Goal: Task Accomplishment & Management: Manage account settings

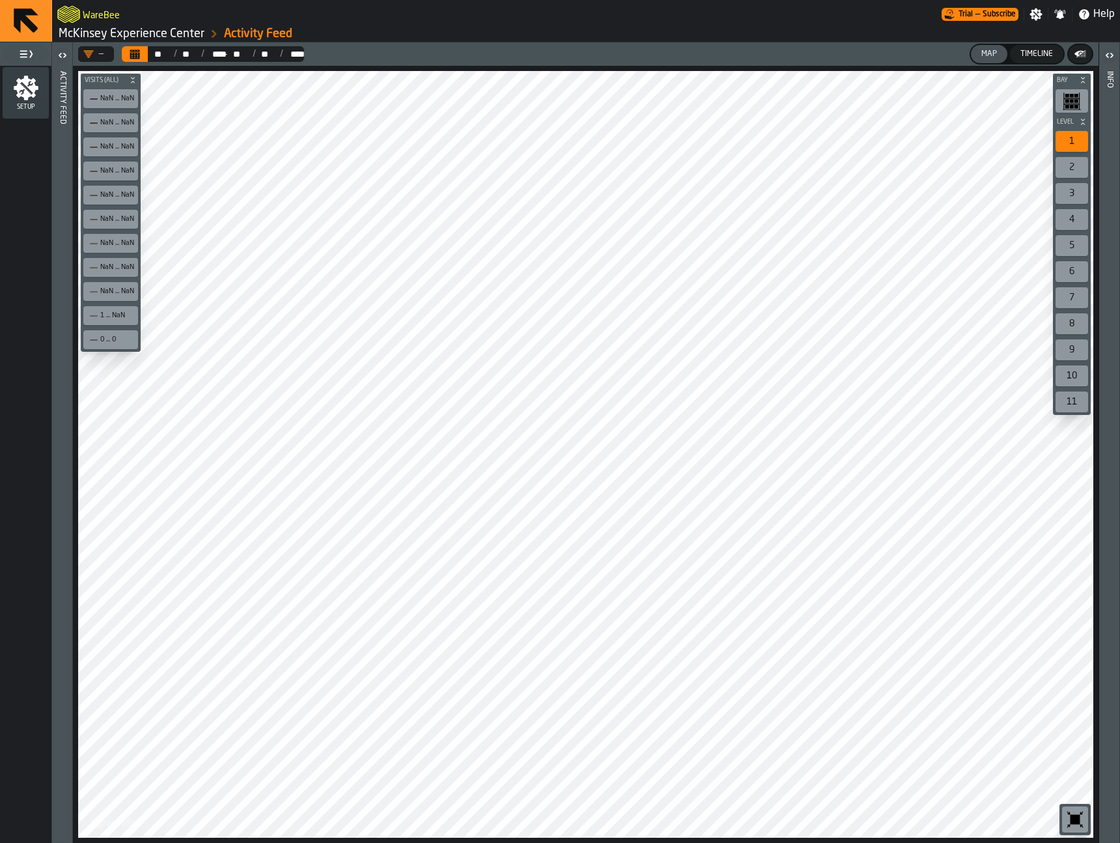
click at [186, 32] on link "McKinsey Experience Center" at bounding box center [132, 34] width 146 height 14
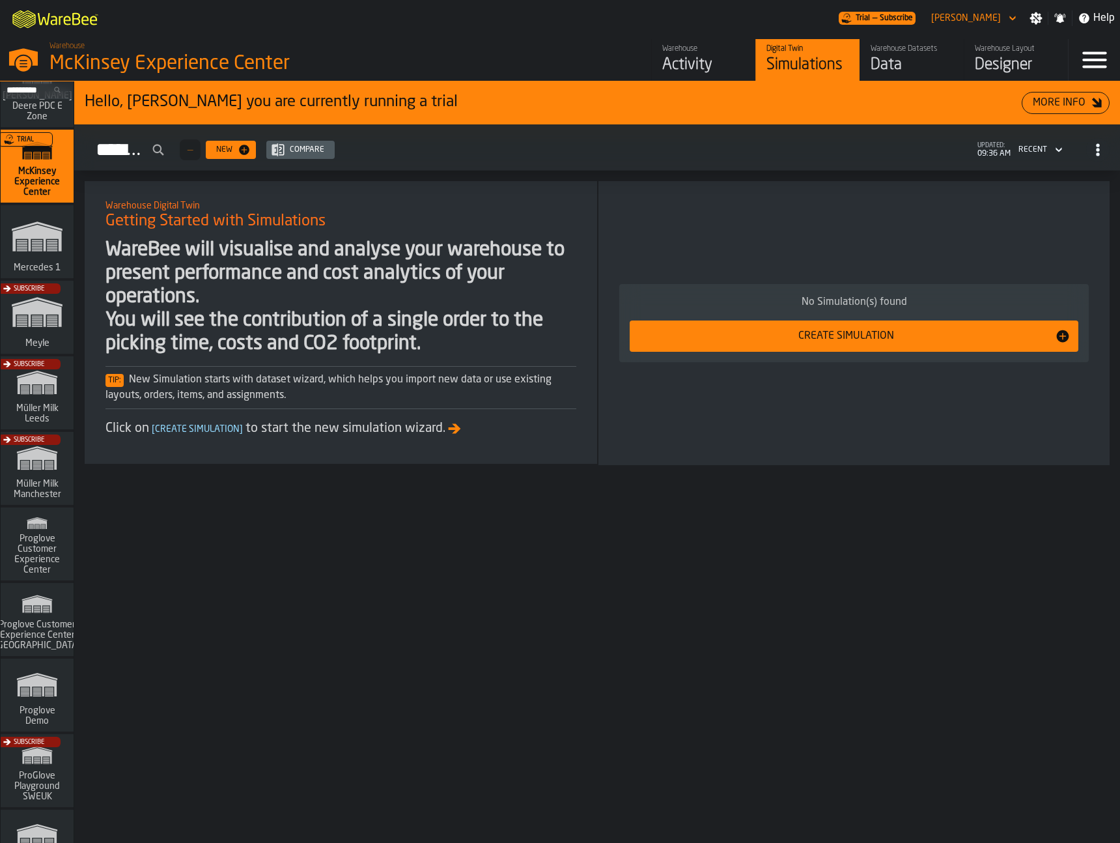
scroll to position [467, 0]
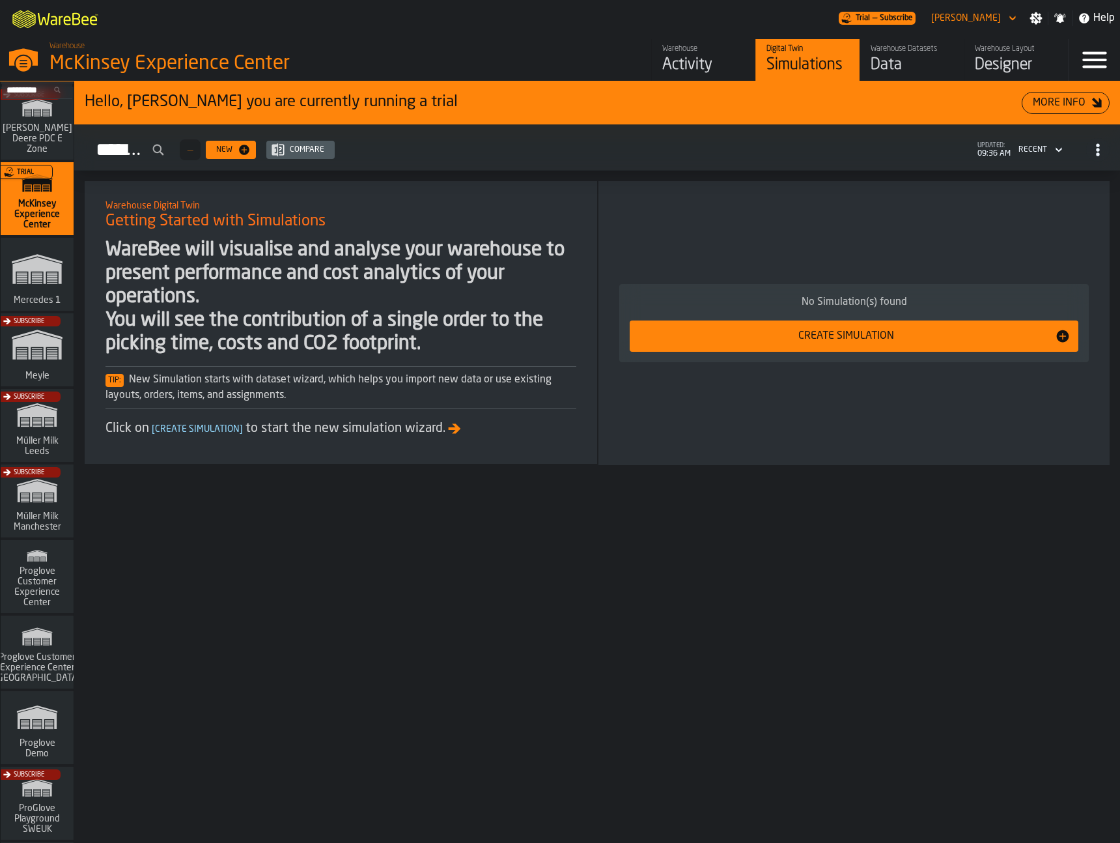
click at [43, 487] on div "Subscribe" at bounding box center [34, 505] width 73 height 76
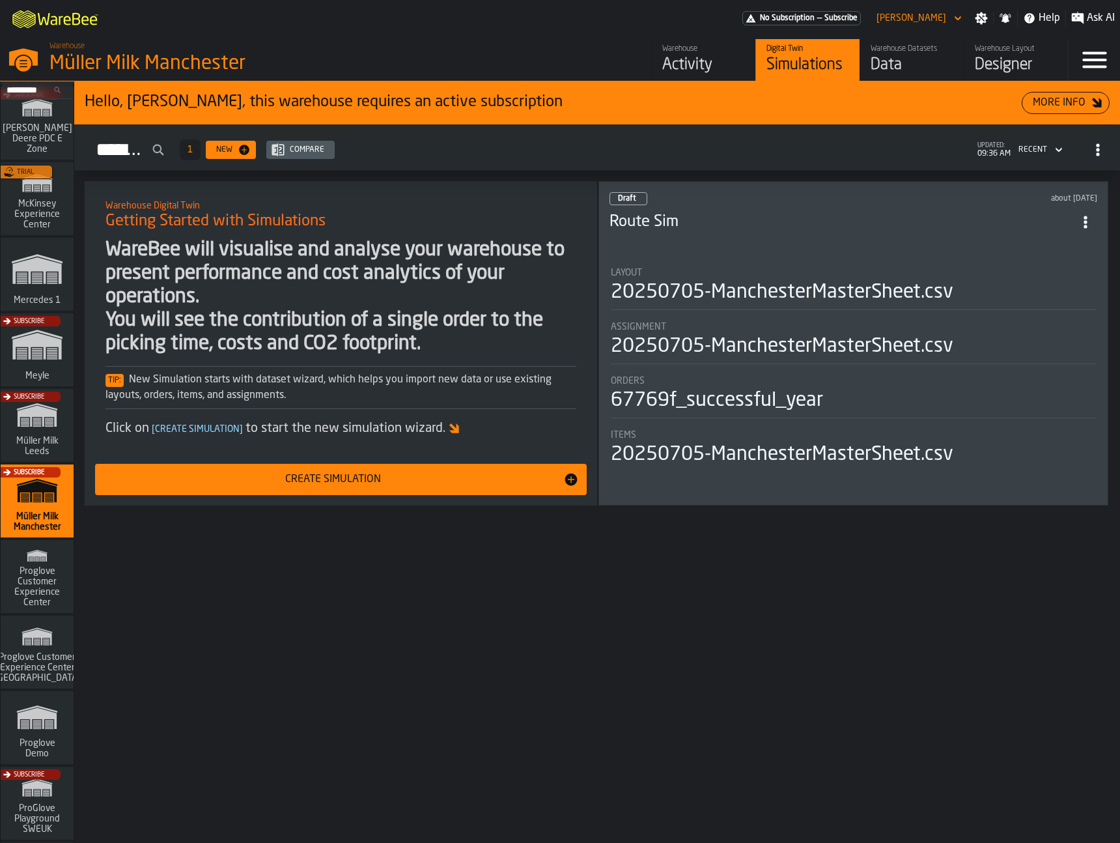
click at [900, 62] on div "Data" at bounding box center [912, 65] width 83 height 21
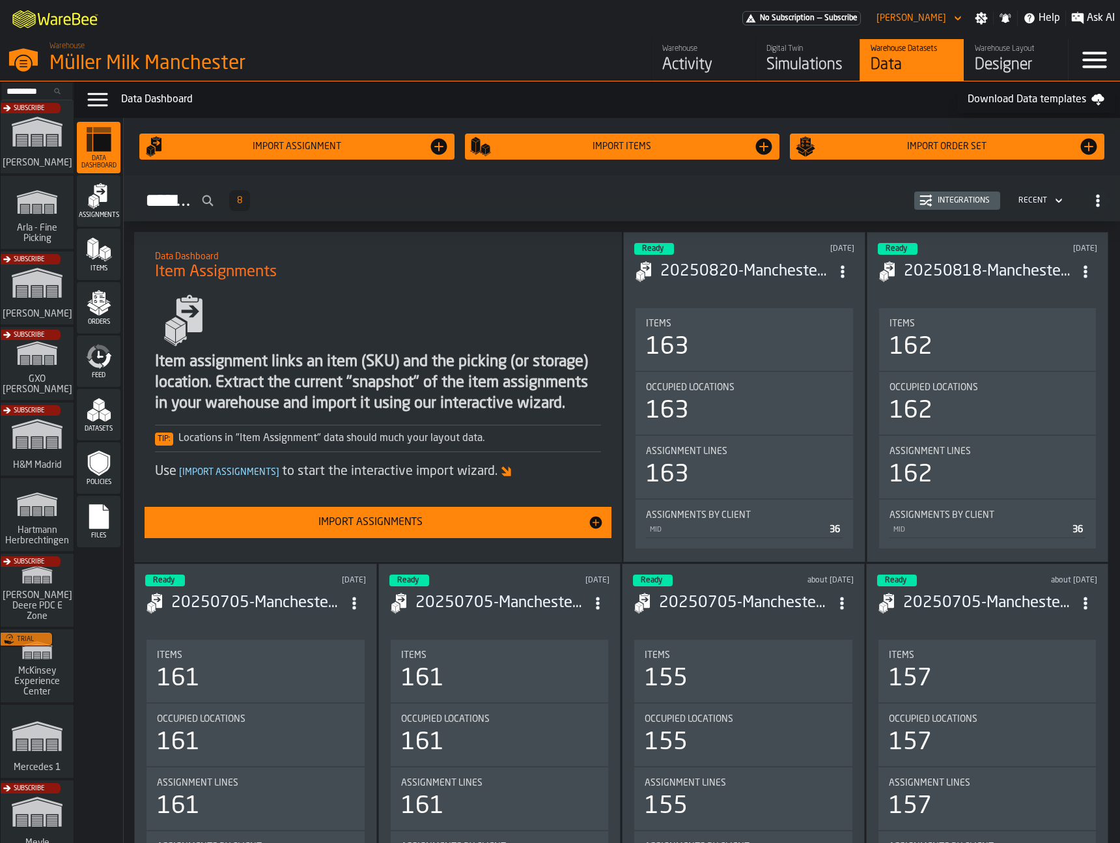
click at [660, 70] on link "Warehouse Activity" at bounding box center [703, 60] width 104 height 42
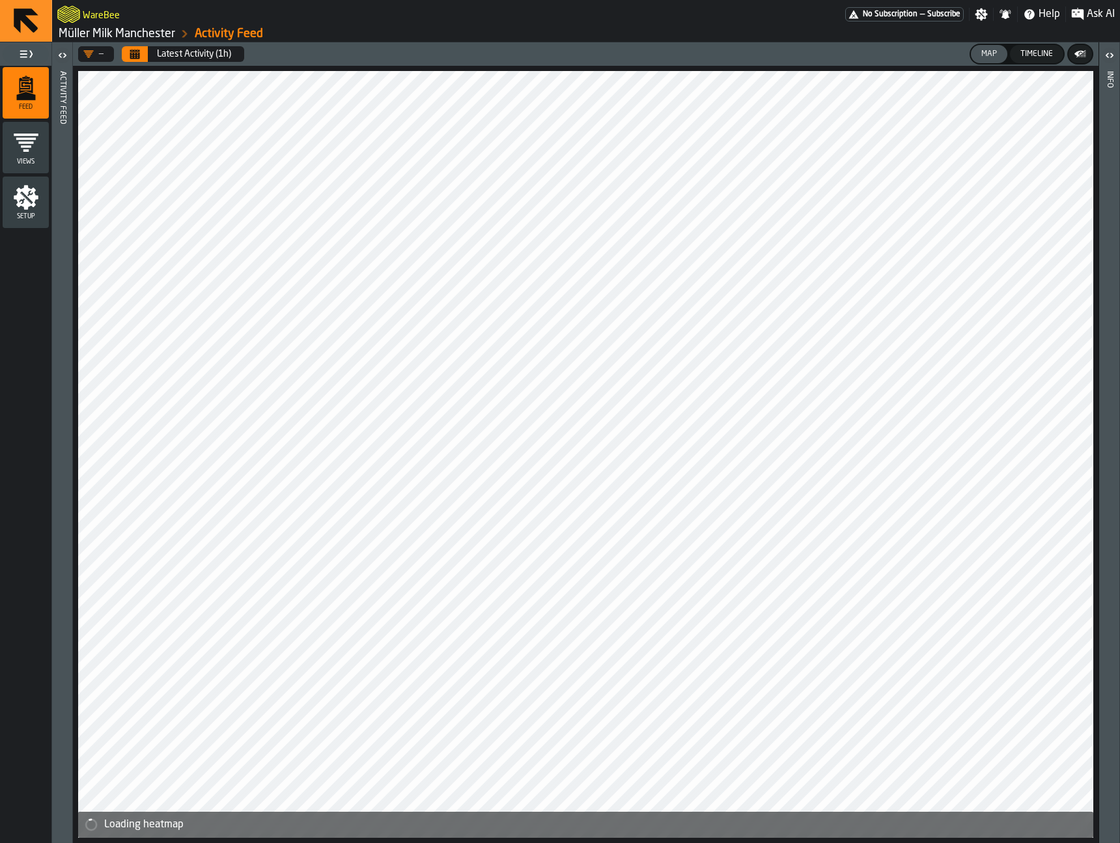
click at [71, 69] on header "Activity Feed" at bounding box center [62, 442] width 20 height 801
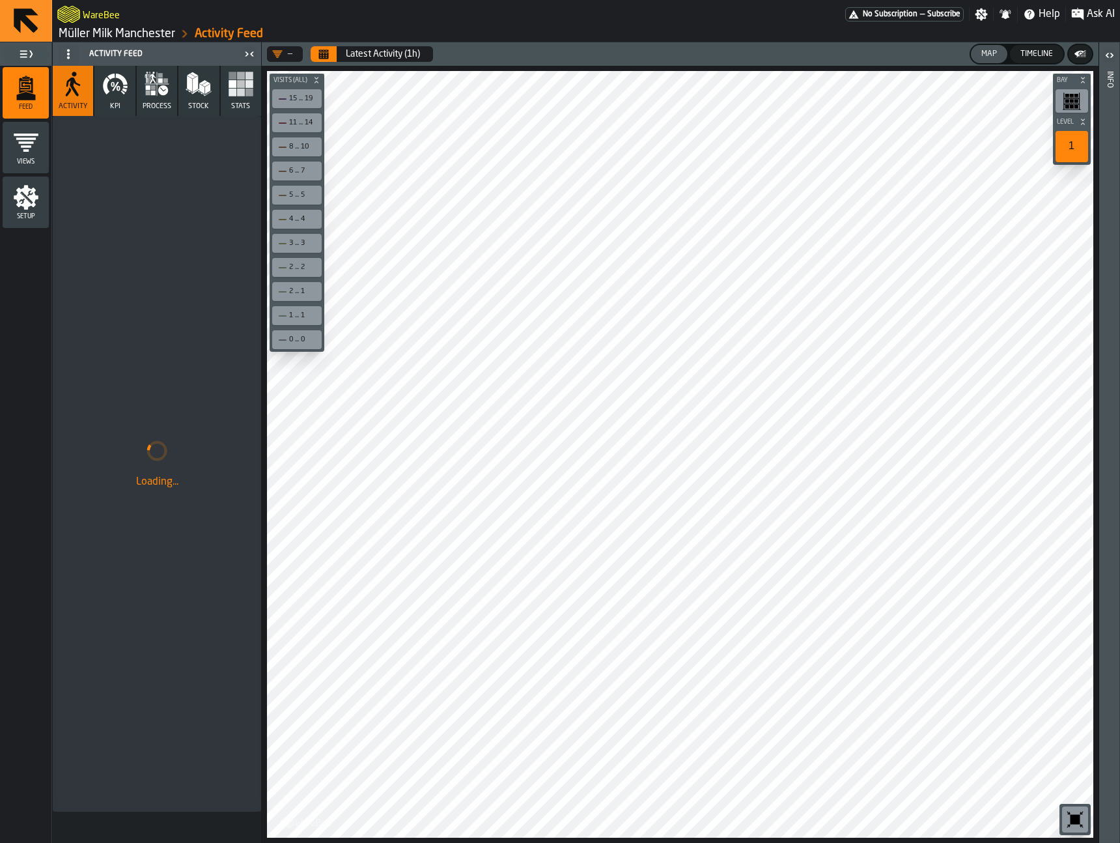
click at [1072, 825] on icon "button-toolbar-undefined" at bounding box center [1075, 819] width 21 height 21
click at [319, 55] on icon "Calendar" at bounding box center [324, 55] width 10 height 7
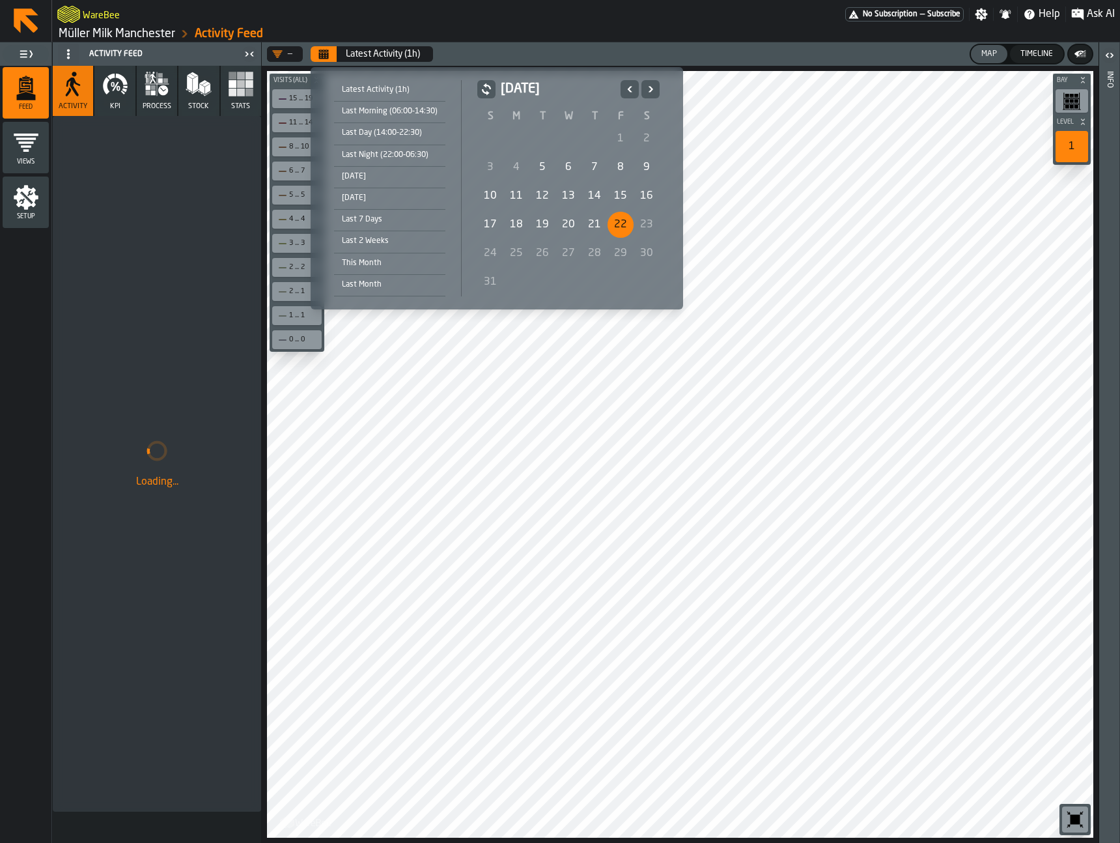
click at [421, 177] on div "[DATE]" at bounding box center [389, 176] width 111 height 14
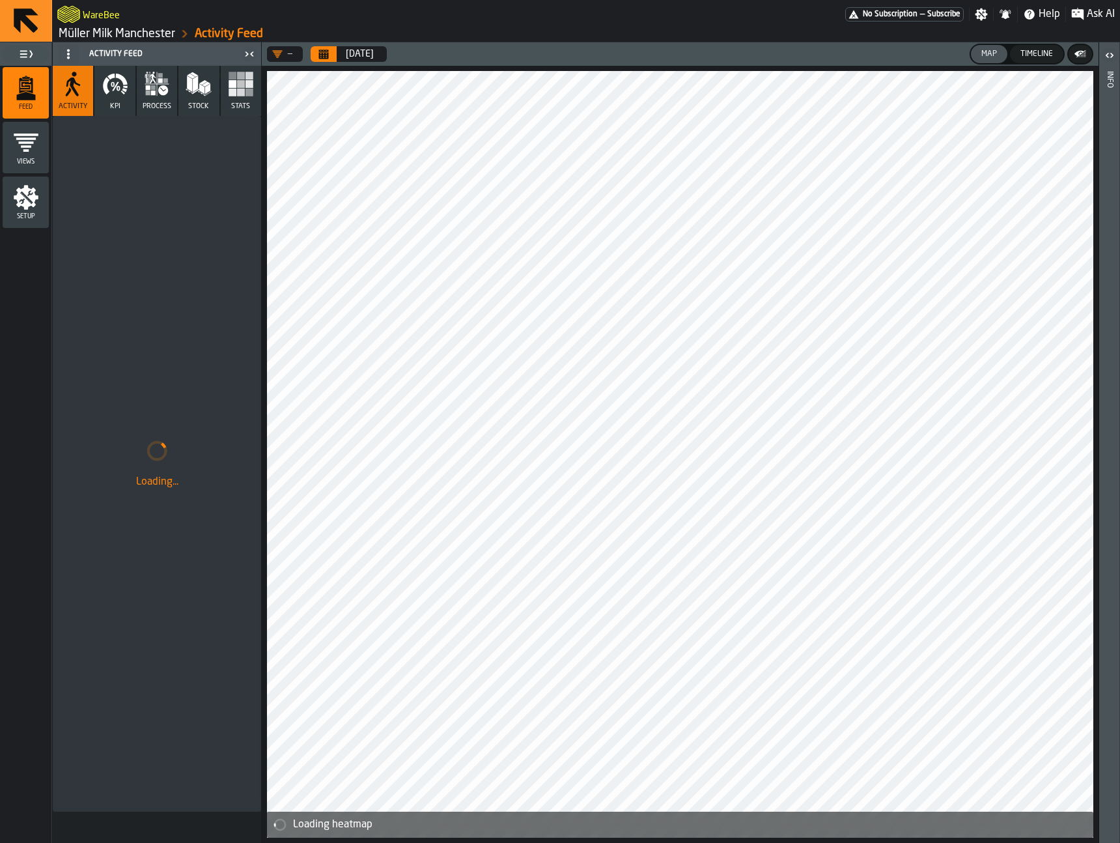
click at [1043, 53] on div "Timeline" at bounding box center [1036, 54] width 43 height 9
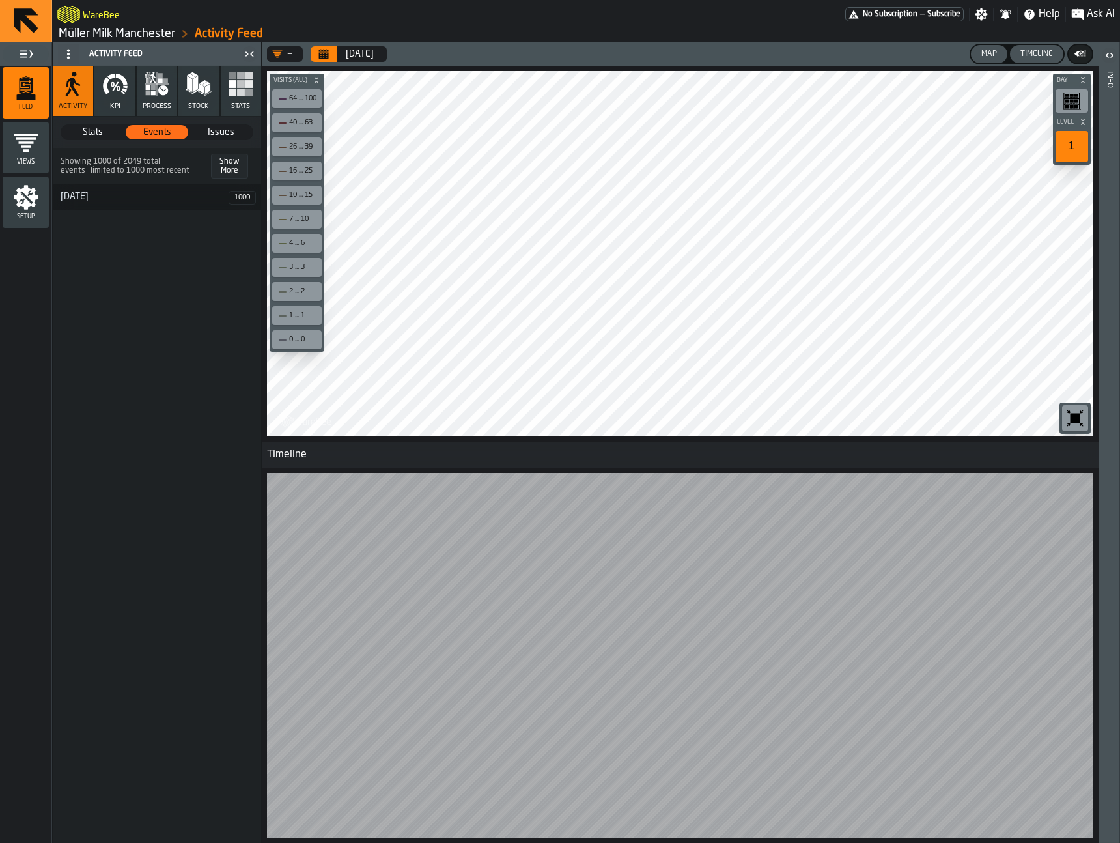
click at [23, 197] on icon "menu Setup" at bounding box center [26, 197] width 25 height 25
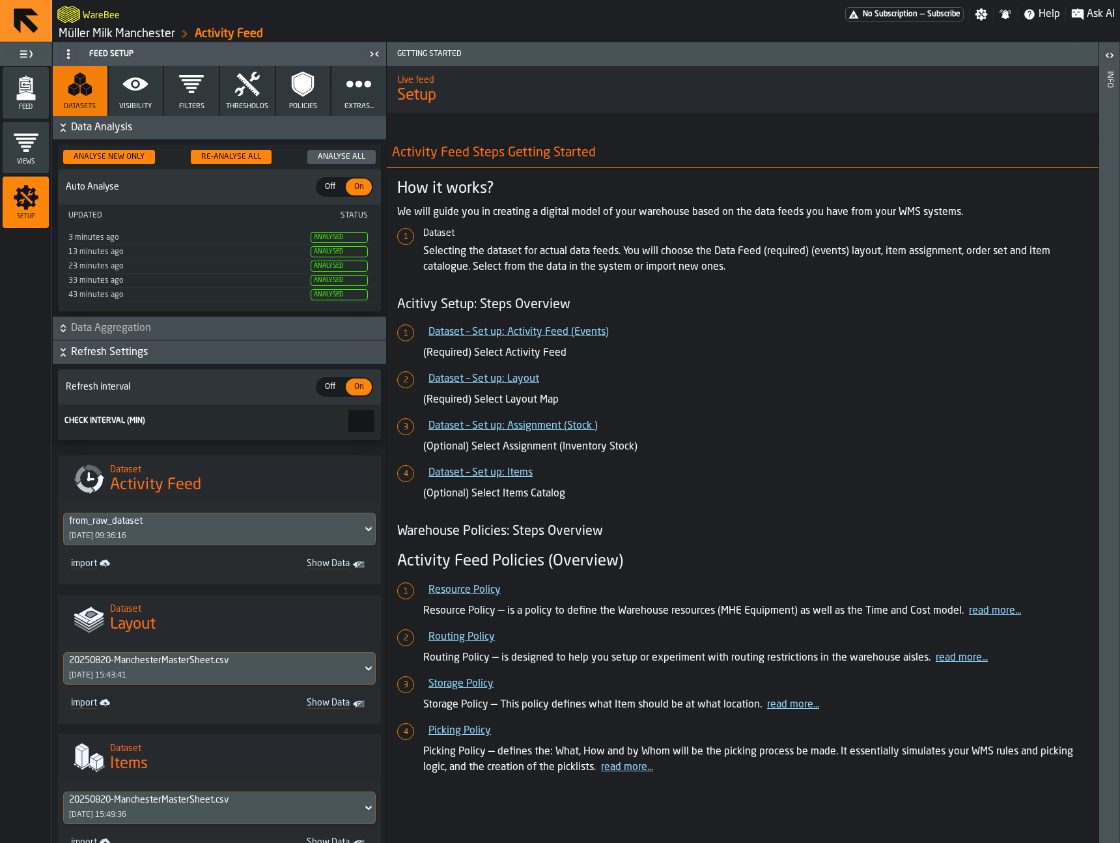
click at [253, 68] on button "Thresholds" at bounding box center [247, 91] width 55 height 50
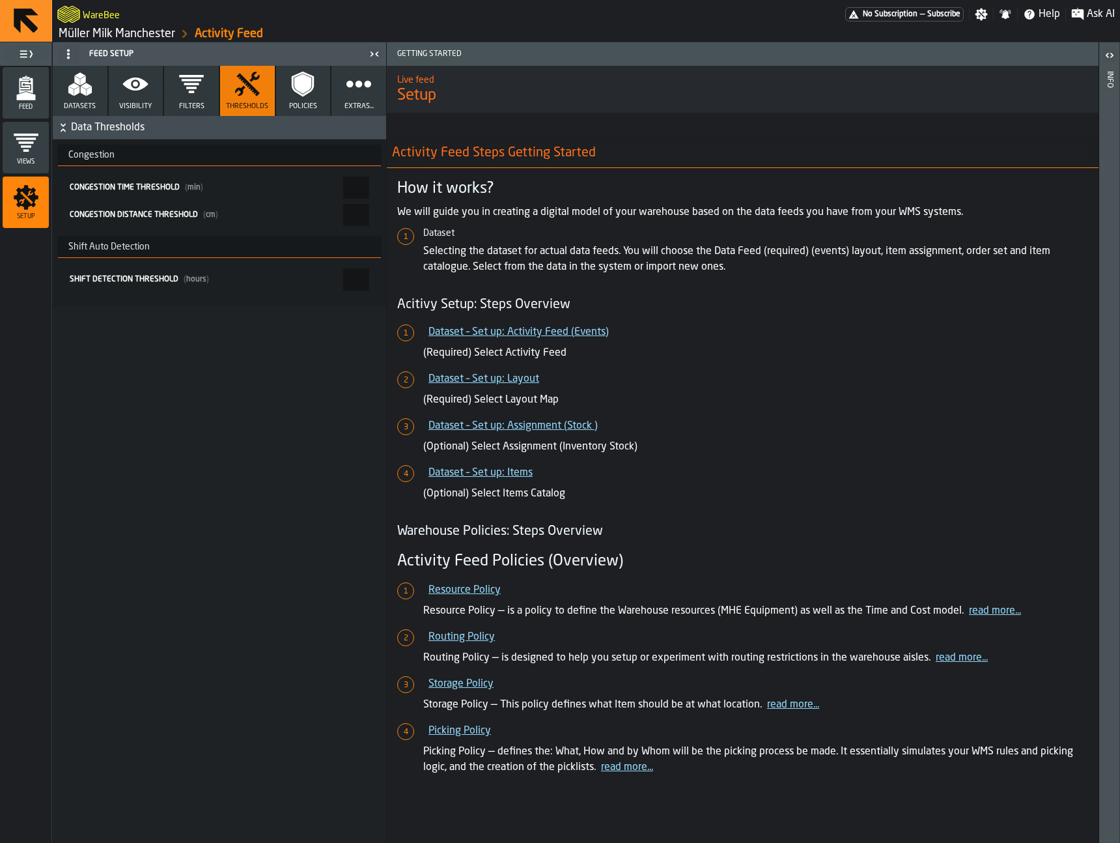
click at [309, 96] on icon "button" at bounding box center [303, 84] width 26 height 26
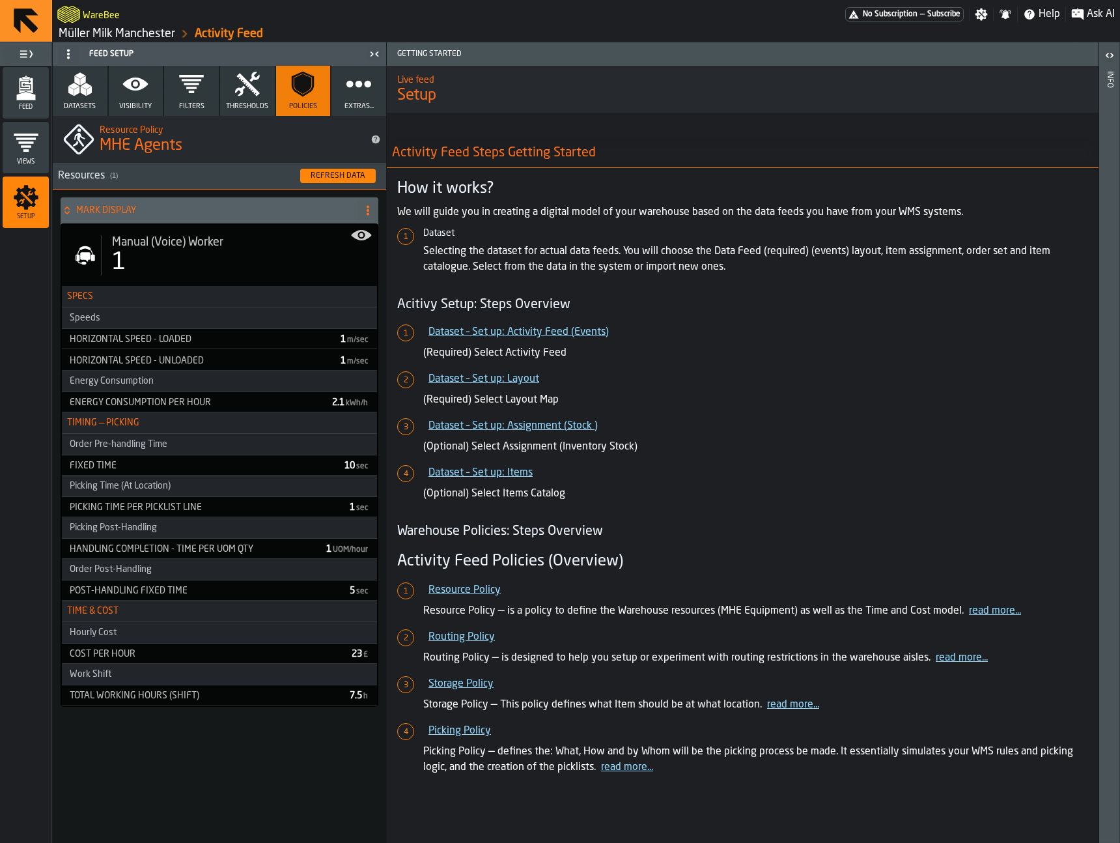
click at [266, 253] on div "1" at bounding box center [239, 262] width 255 height 26
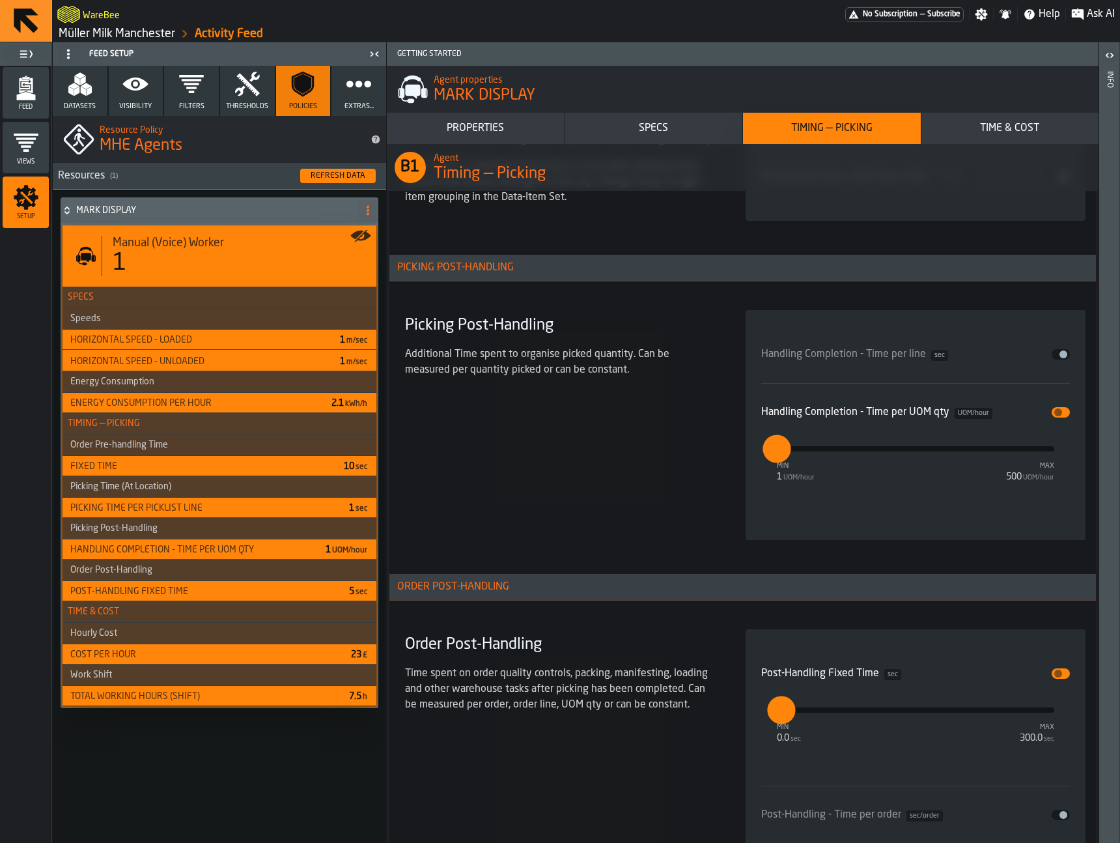
scroll to position [4120, 0]
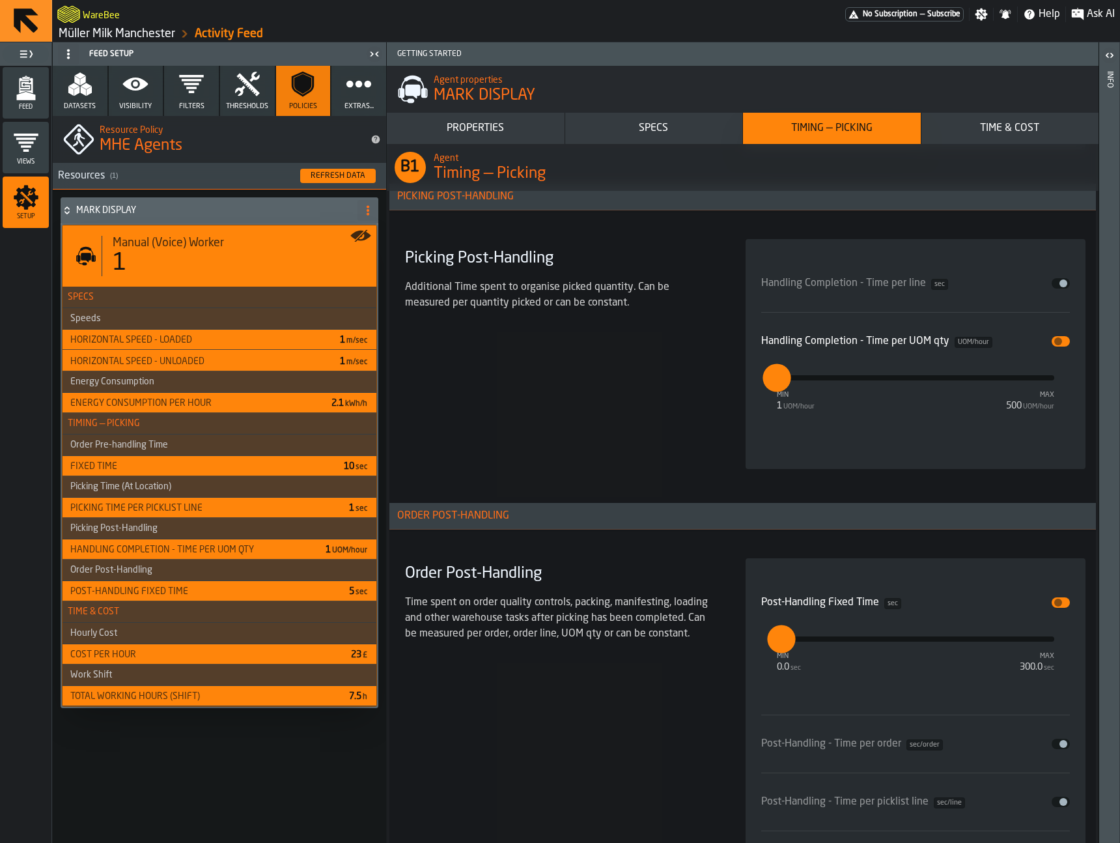
click at [1057, 340] on span "input-slider-Handling Completion - Time per UOM qty" at bounding box center [1059, 341] width 8 height 8
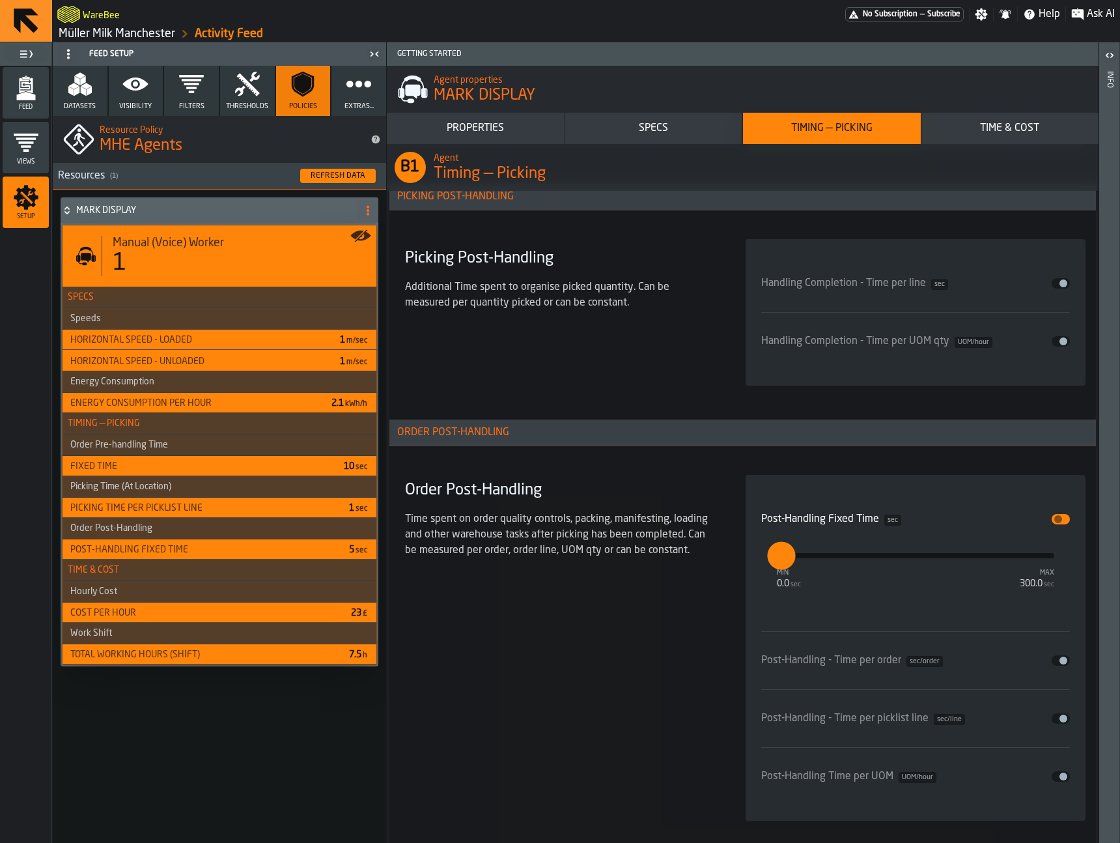
click at [1060, 283] on span "input-slider-Handling Completion - Time per line" at bounding box center [1064, 283] width 8 height 8
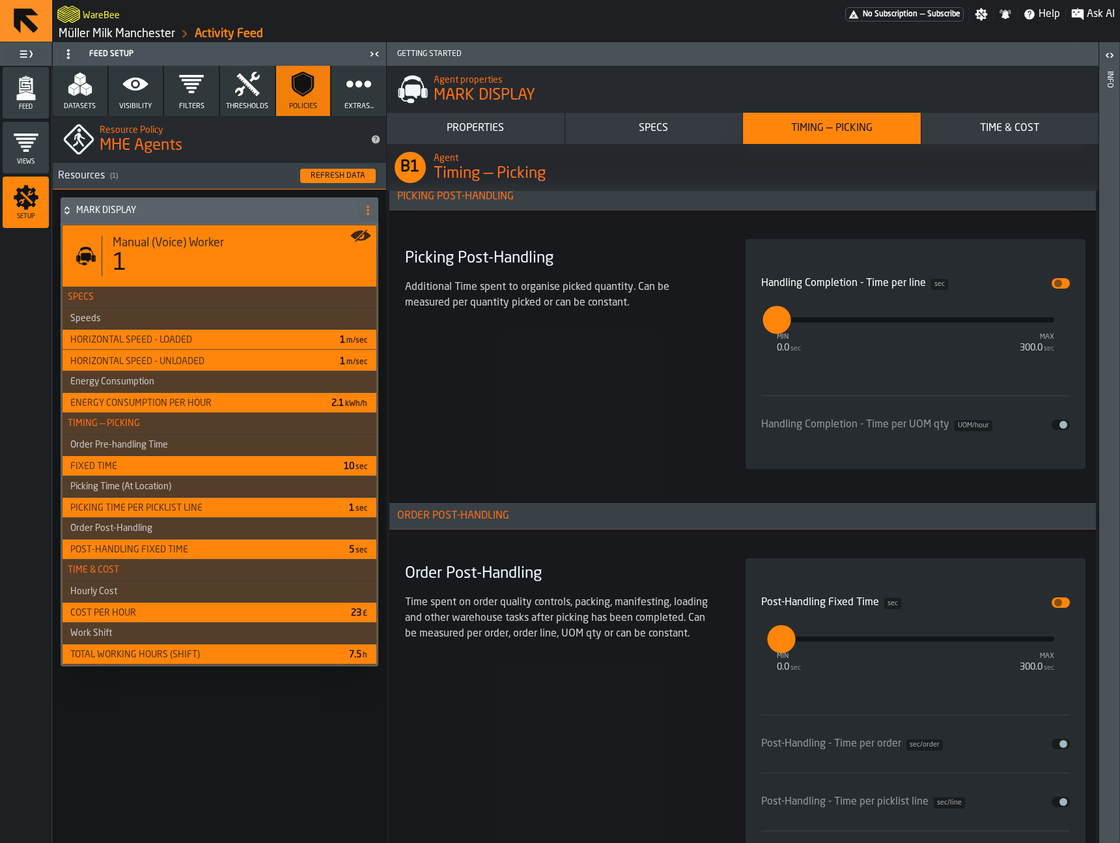
click at [611, 343] on div "Picking Post-Handling Additional Time spent to organise picked quantity. Can be…" at bounding box center [560, 354] width 320 height 230
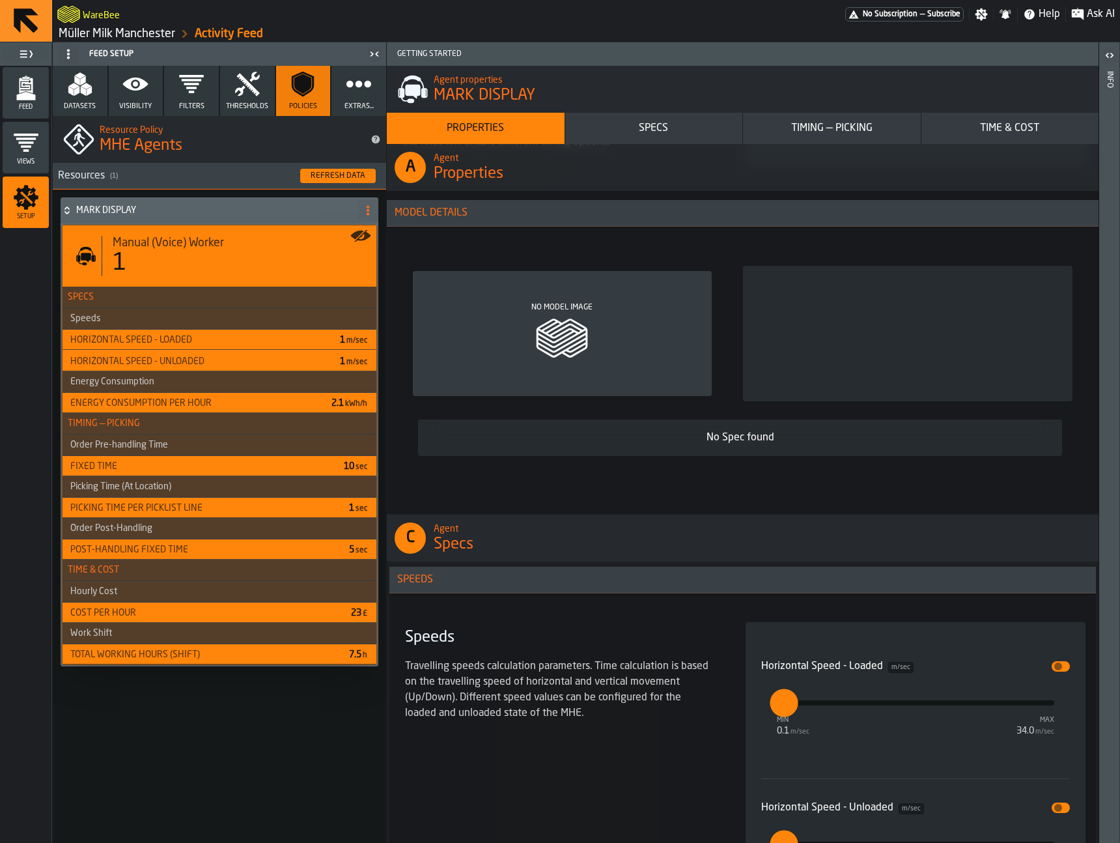
scroll to position [0, 0]
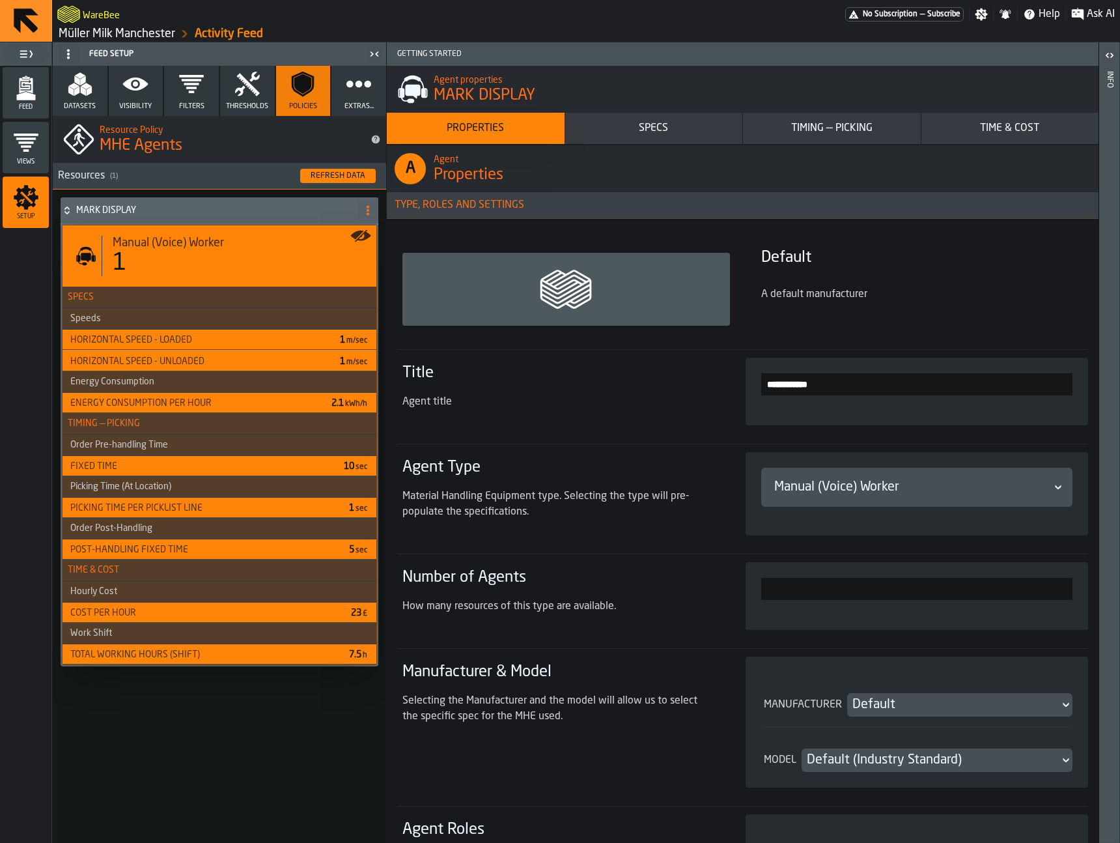
click at [100, 81] on button "Datasets" at bounding box center [80, 91] width 55 height 50
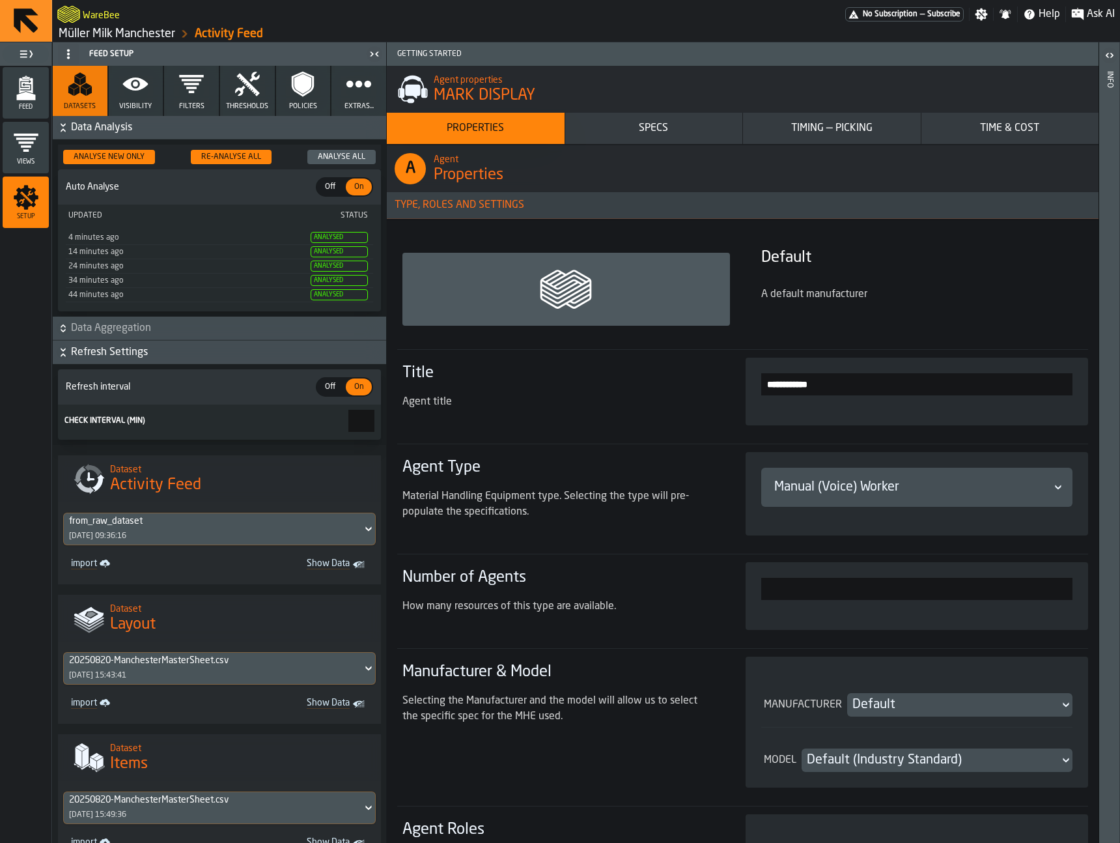
click at [228, 156] on div "Re-Analyse All" at bounding box center [231, 156] width 70 height 9
click at [28, 100] on polygon "menu Feed" at bounding box center [25, 96] width 19 height 8
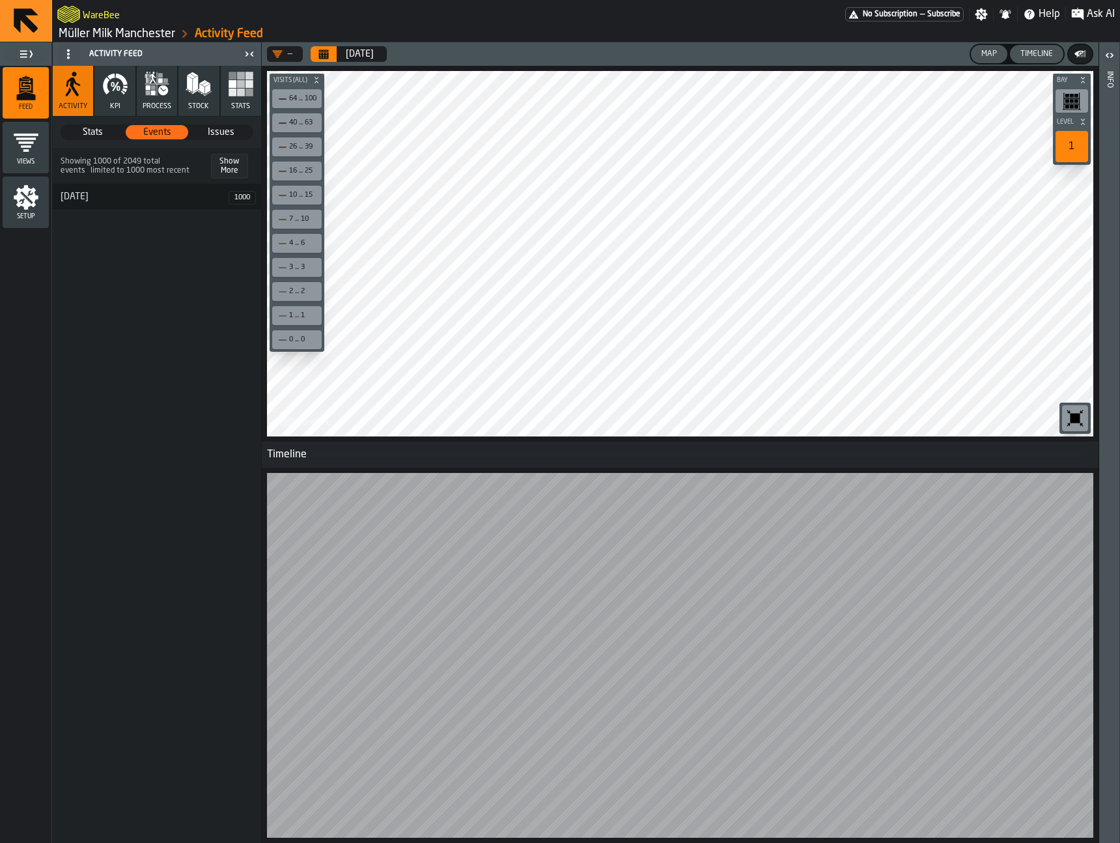
click at [101, 128] on span "Stats" at bounding box center [93, 132] width 62 height 13
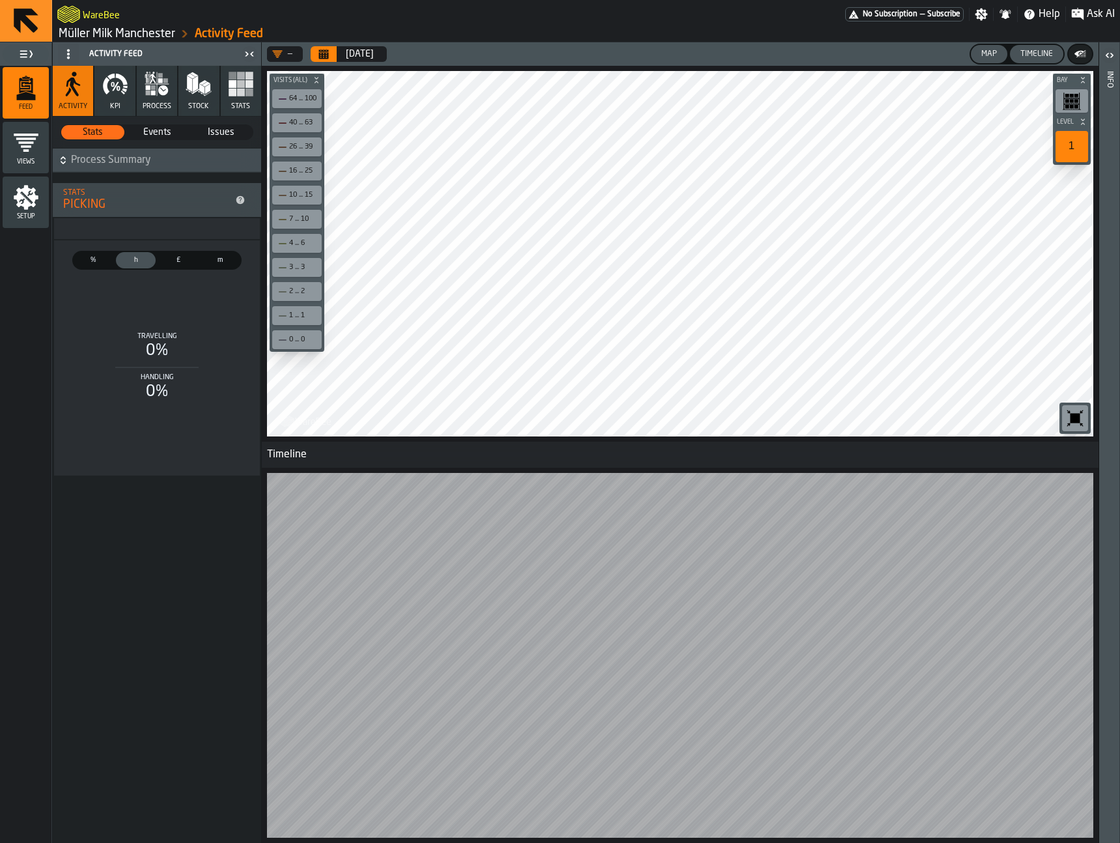
click at [102, 261] on span "%" at bounding box center [93, 260] width 35 height 11
click at [164, 259] on span "£" at bounding box center [178, 260] width 35 height 11
click at [133, 257] on span "h" at bounding box center [136, 260] width 35 height 11
click at [315, 50] on button "Calendar" at bounding box center [324, 54] width 26 height 16
click at [175, 80] on button "process" at bounding box center [157, 91] width 40 height 50
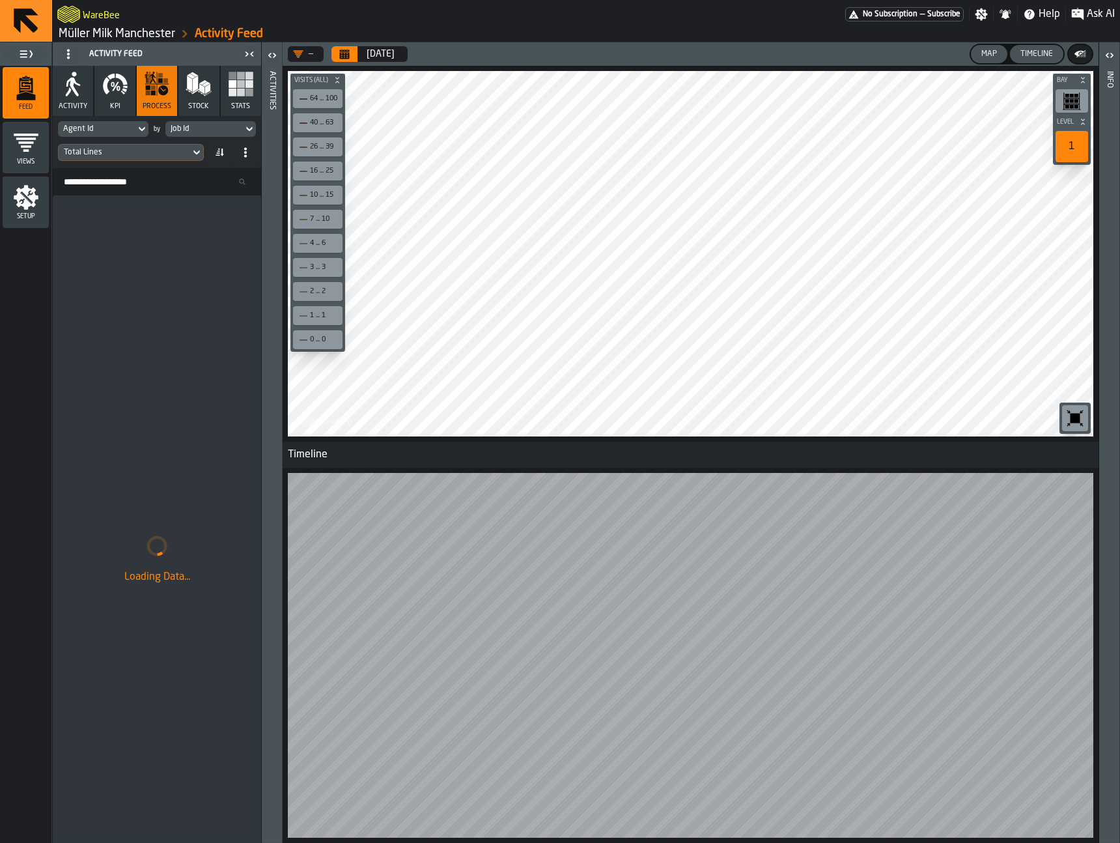
click at [38, 192] on icon "menu Setup" at bounding box center [26, 197] width 26 height 26
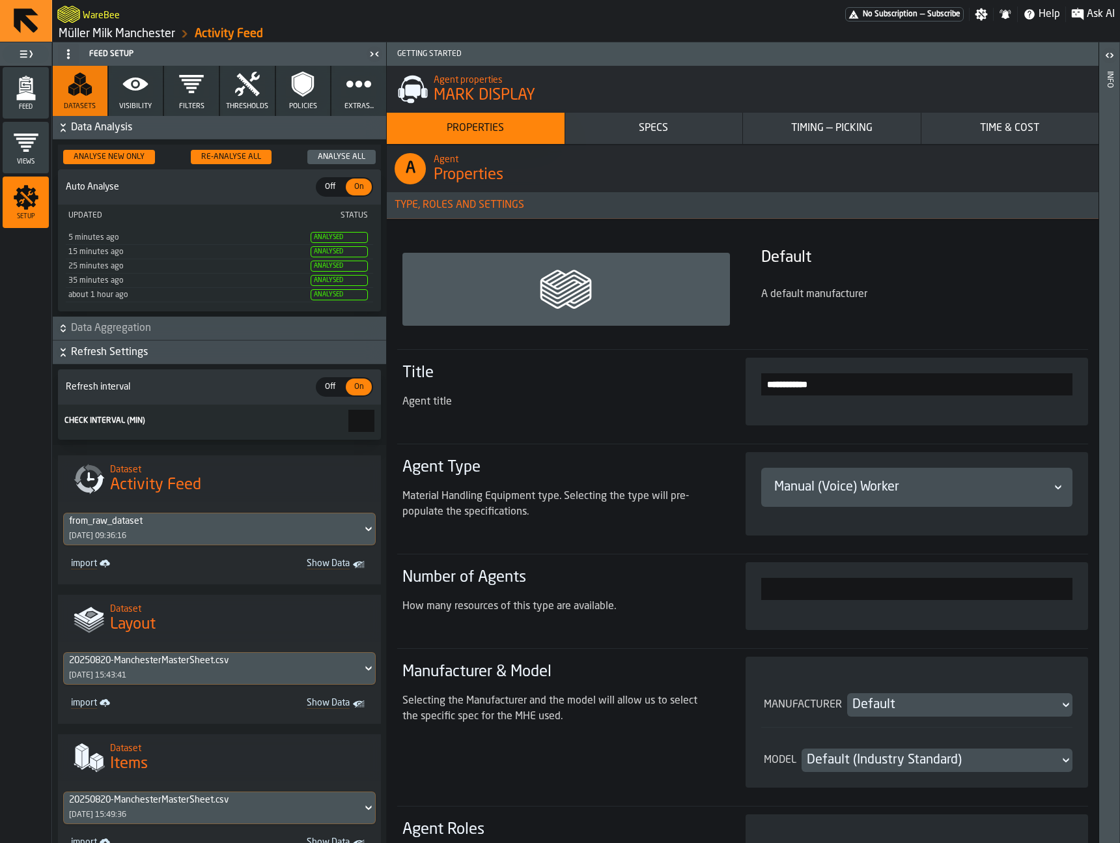
click at [339, 159] on div "Analyse All" at bounding box center [342, 156] width 58 height 9
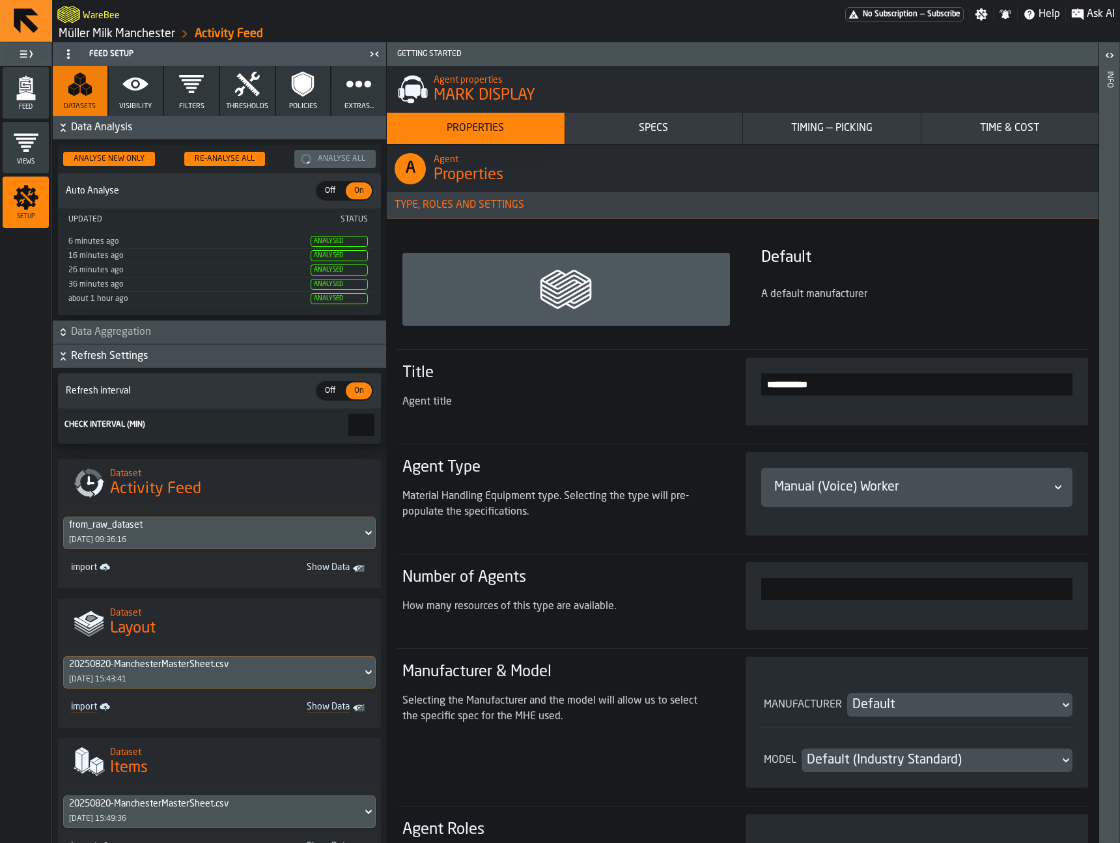
click at [30, 96] on polygon "menu Feed" at bounding box center [25, 96] width 19 height 8
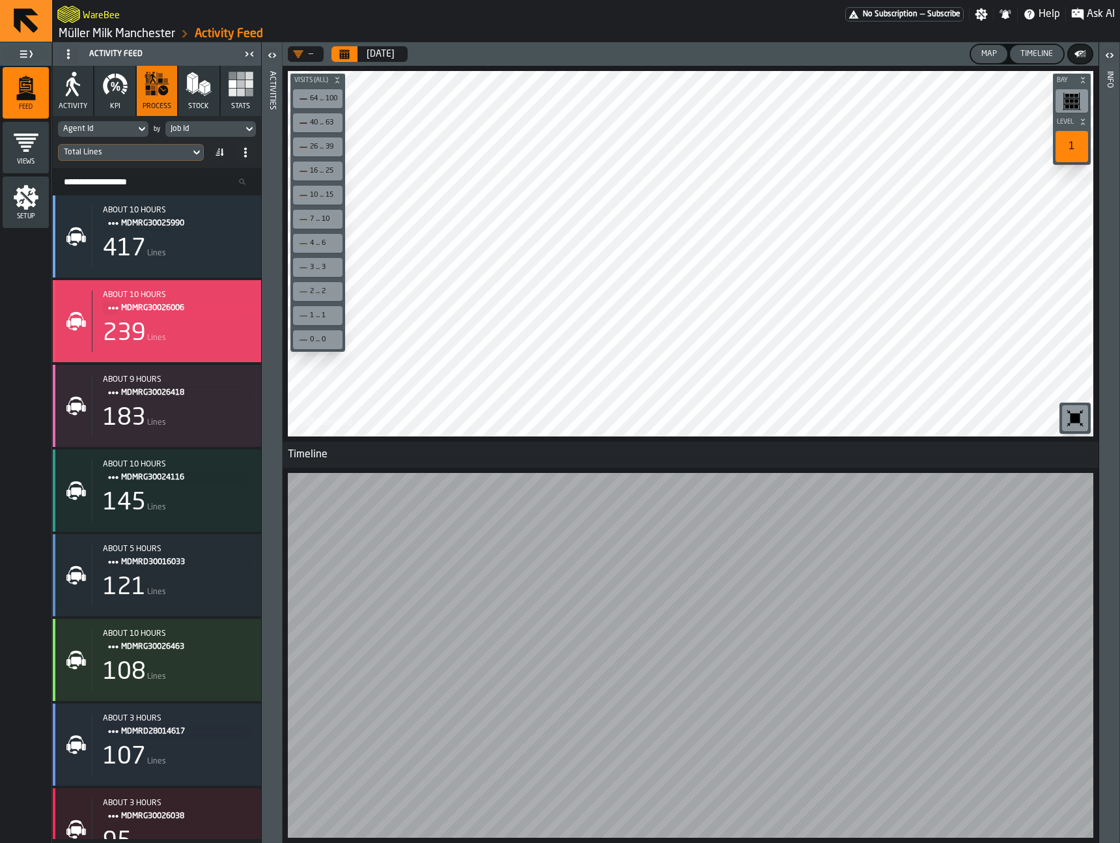
scroll to position [360, 0]
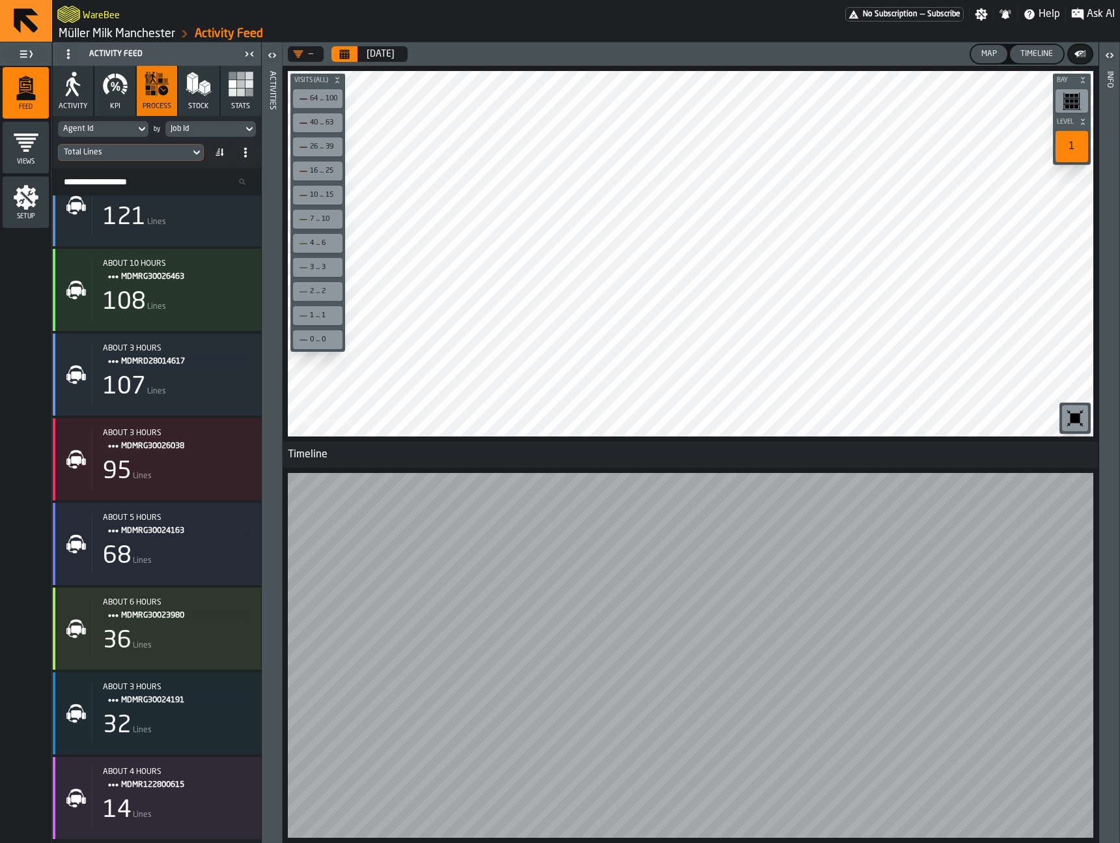
click at [341, 53] on icon "Calendar" at bounding box center [344, 54] width 10 height 10
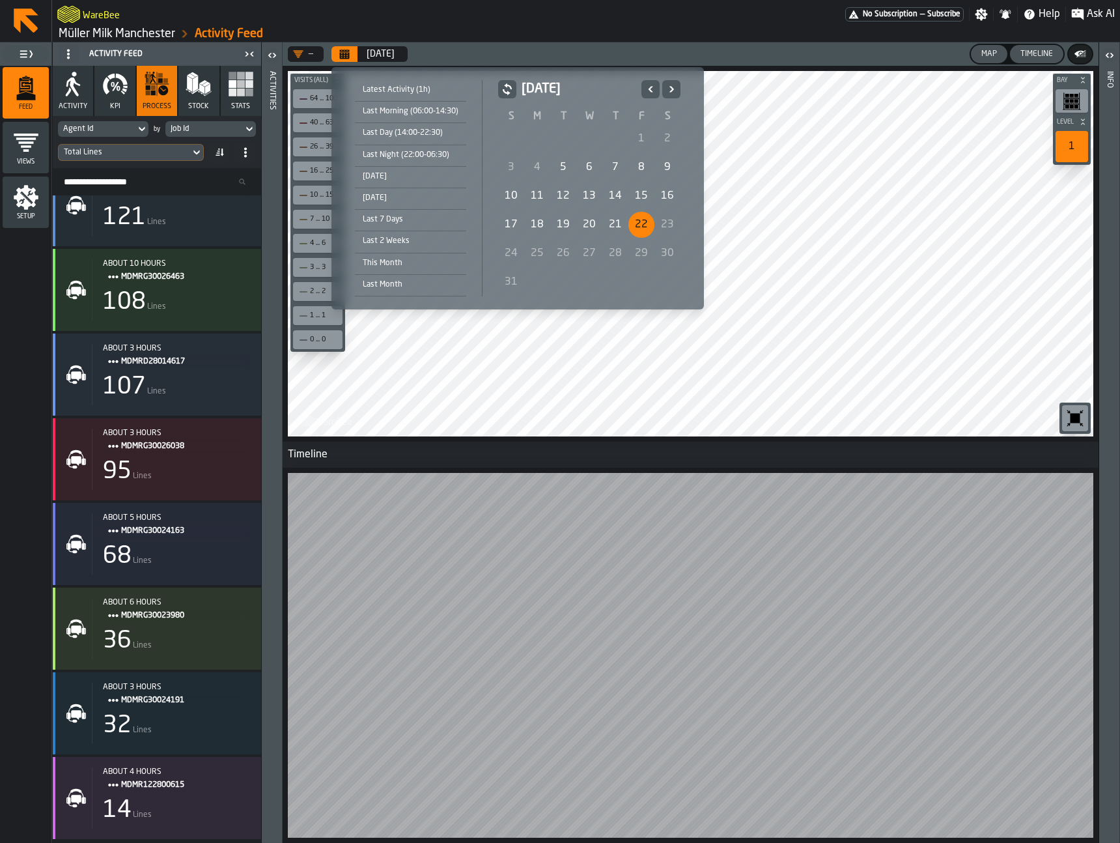
click at [599, 219] on div "20" at bounding box center [589, 225] width 26 height 26
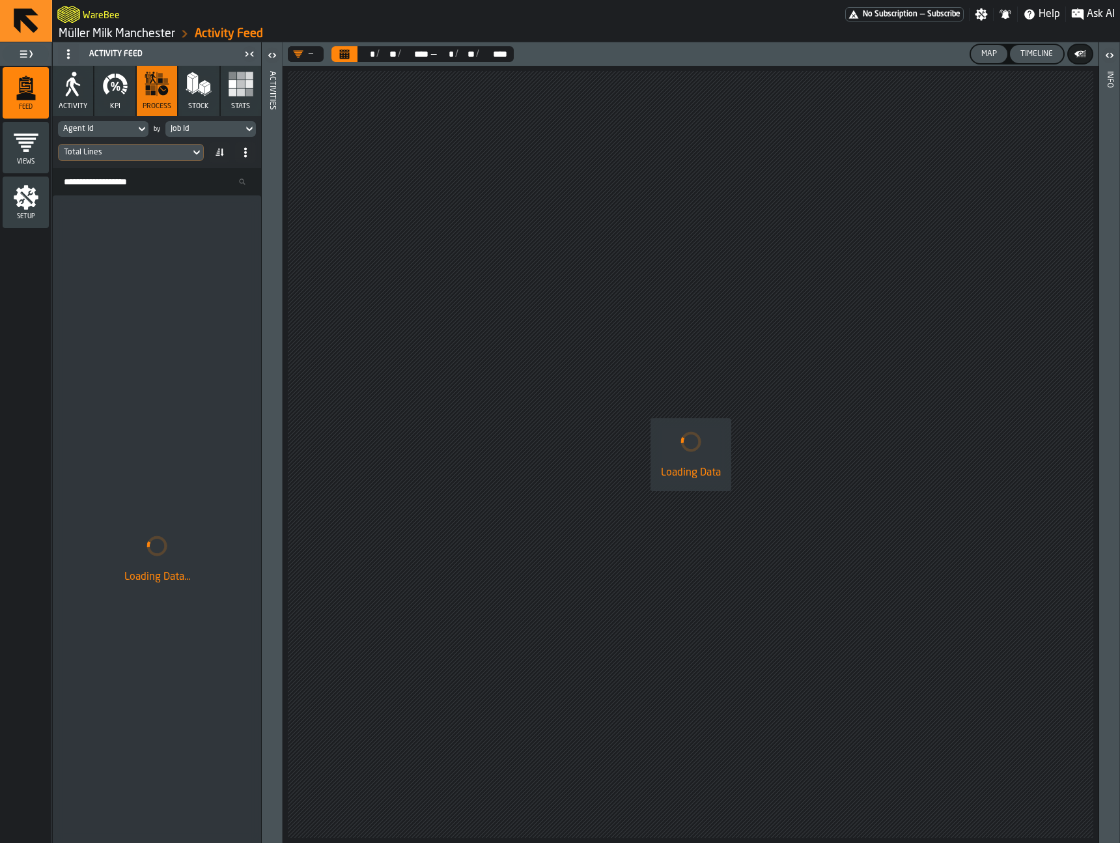
click at [343, 53] on icon "Calendar" at bounding box center [345, 55] width 10 height 7
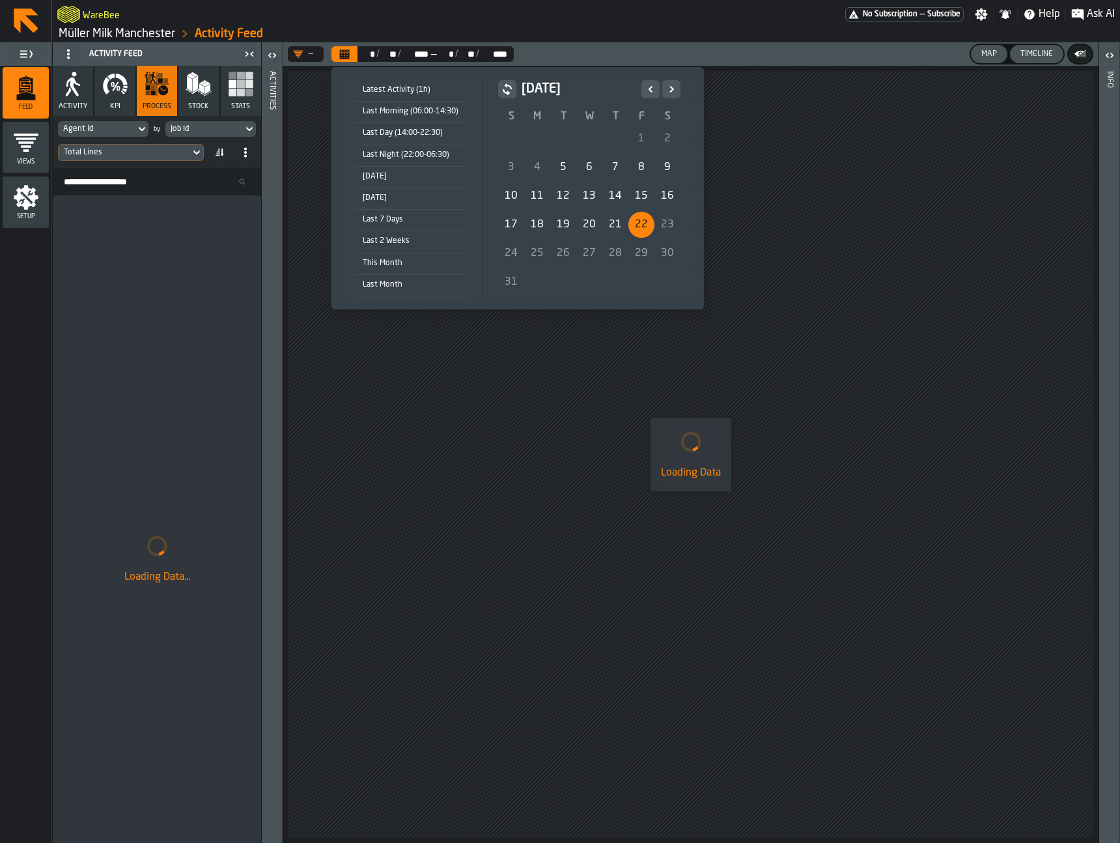
click at [631, 225] on div "22" at bounding box center [642, 225] width 26 height 26
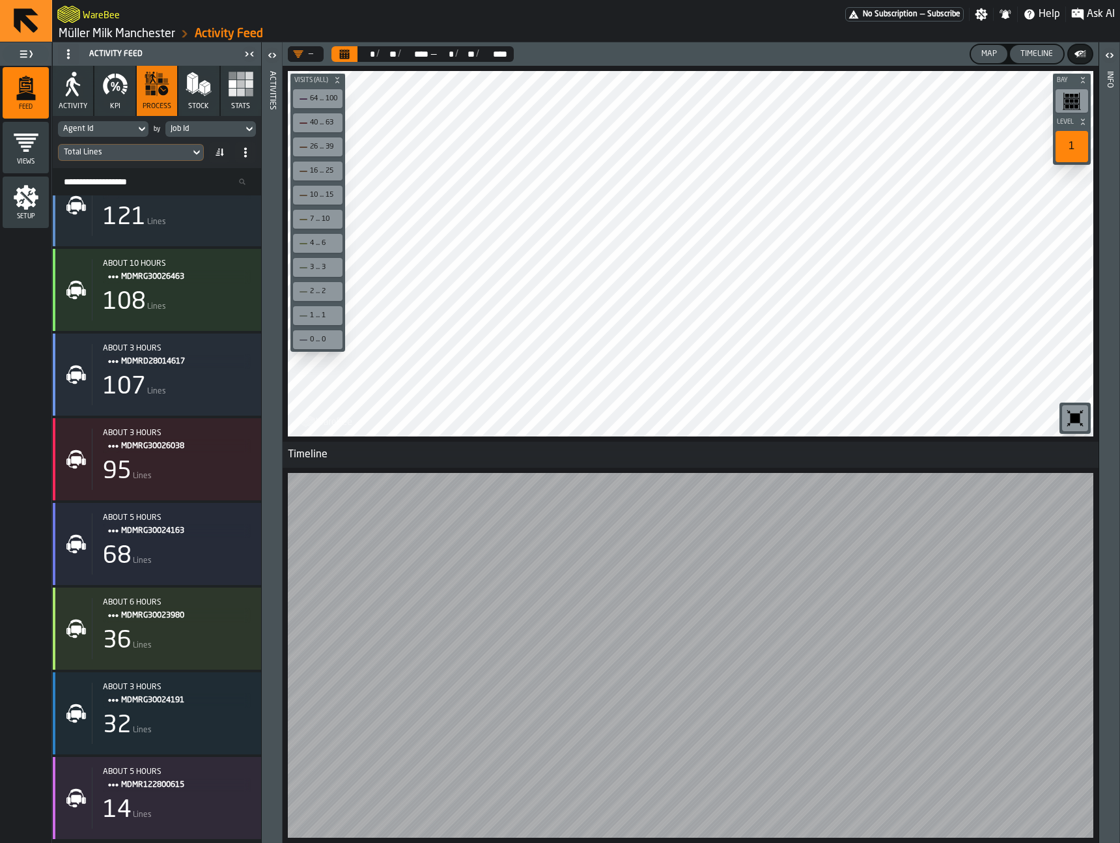
click at [247, 623] on main "Feed Views Shifts Employees Setup Activity Feed Activity KPI process Stock Stat…" at bounding box center [560, 442] width 1120 height 801
click at [993, 53] on div "Map" at bounding box center [989, 54] width 26 height 9
